Goal: Check status: Check status

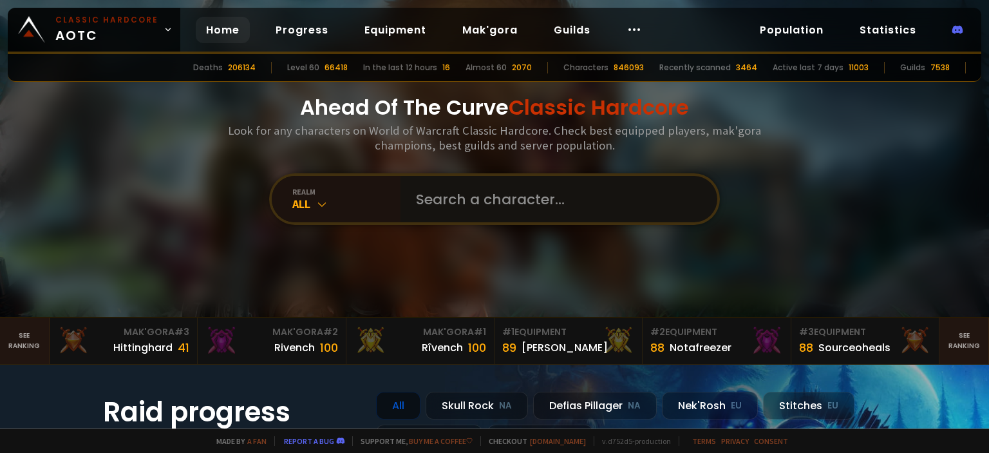
click at [451, 206] on input "text" at bounding box center [555, 199] width 294 height 46
type input "plsnoplsno"
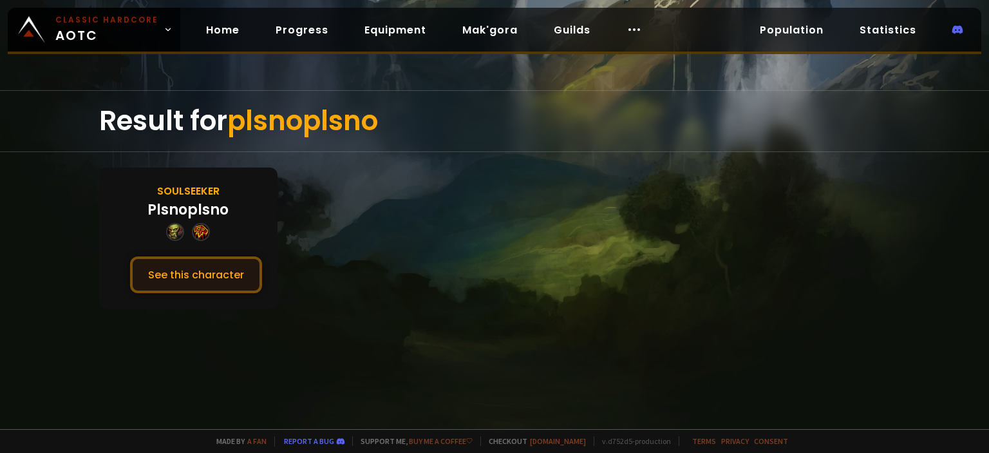
click at [183, 273] on button "See this character" at bounding box center [196, 274] width 132 height 37
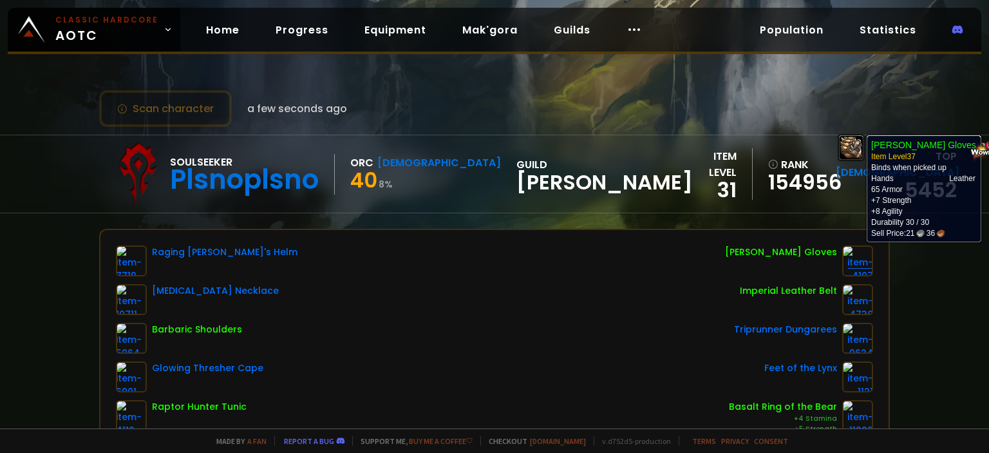
click at [857, 274] on img at bounding box center [857, 260] width 31 height 31
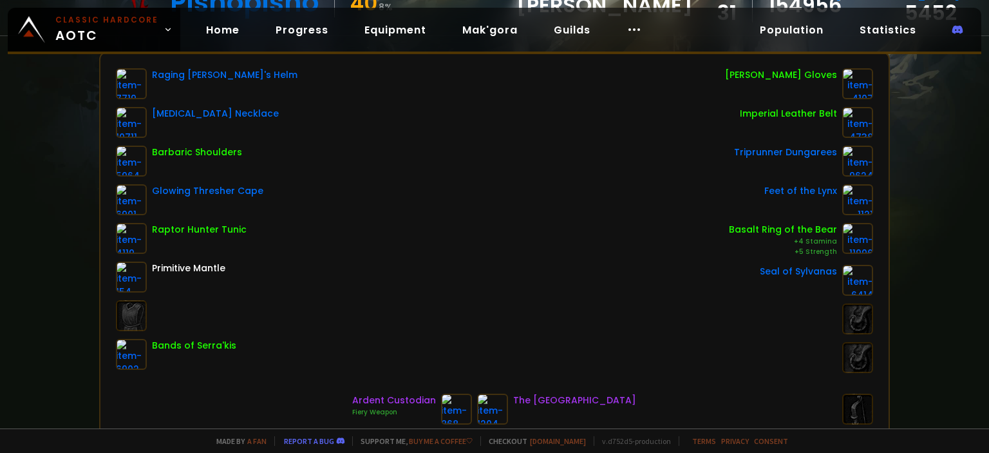
scroll to position [193, 0]
